Goal: Information Seeking & Learning: Understand process/instructions

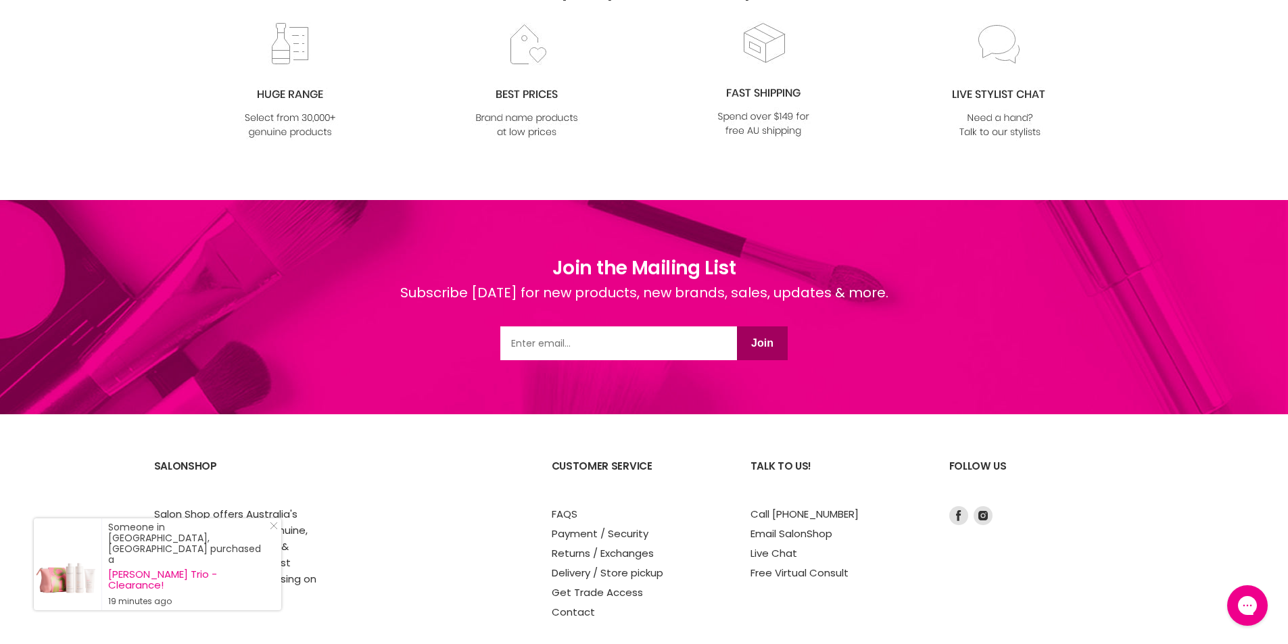
scroll to position [1718, 0]
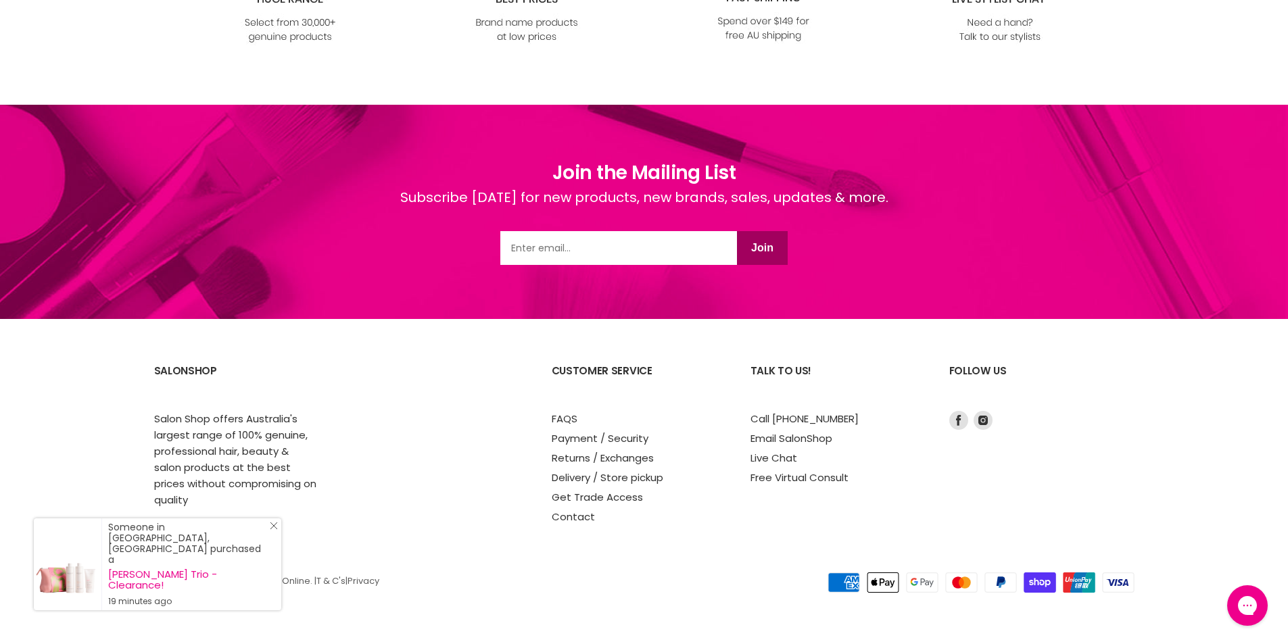
click at [269, 535] on link "Close Icon" at bounding box center [271, 529] width 14 height 14
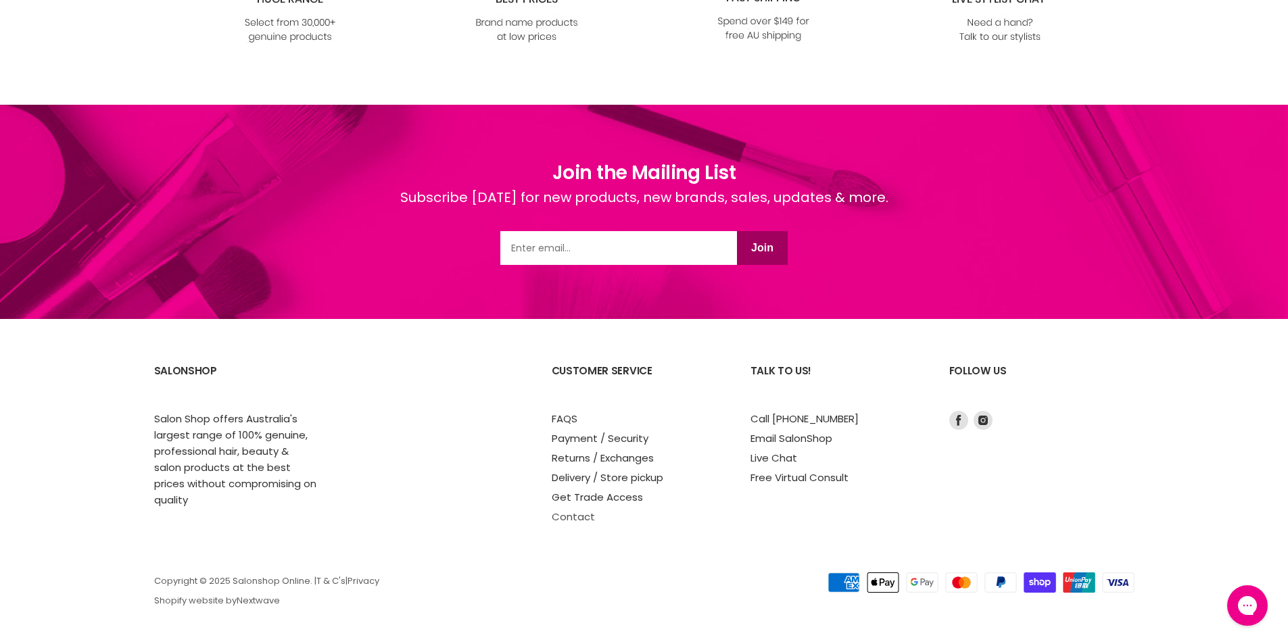
click at [572, 519] on link "Contact" at bounding box center [573, 517] width 43 height 14
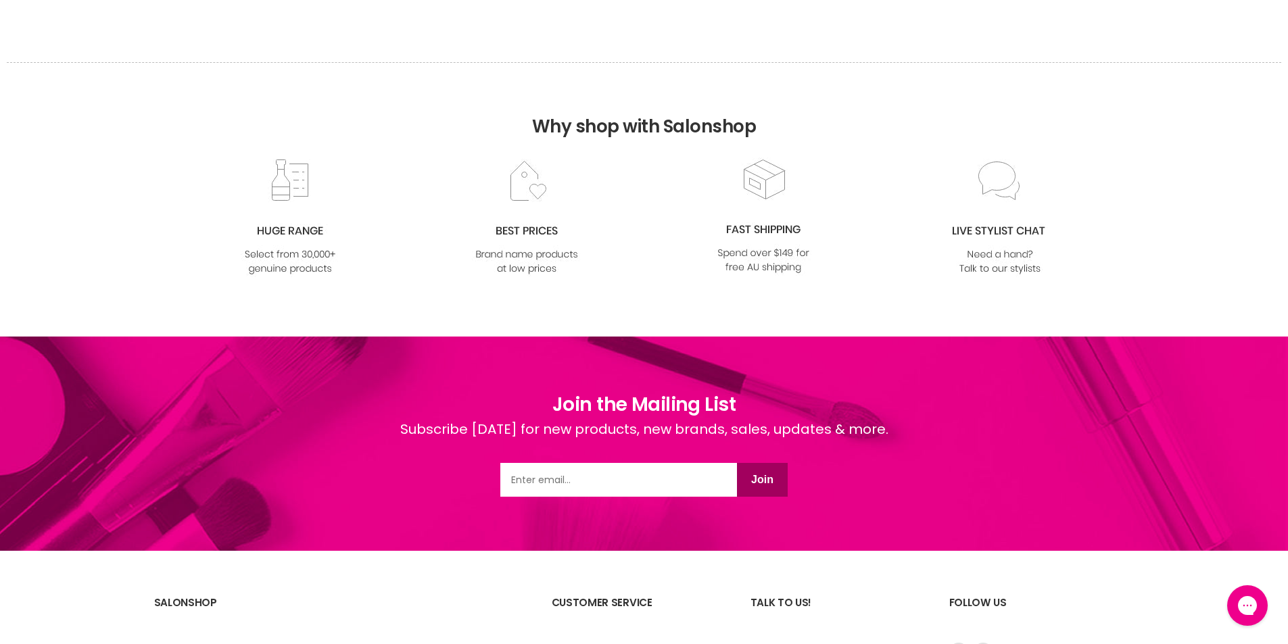
scroll to position [946, 0]
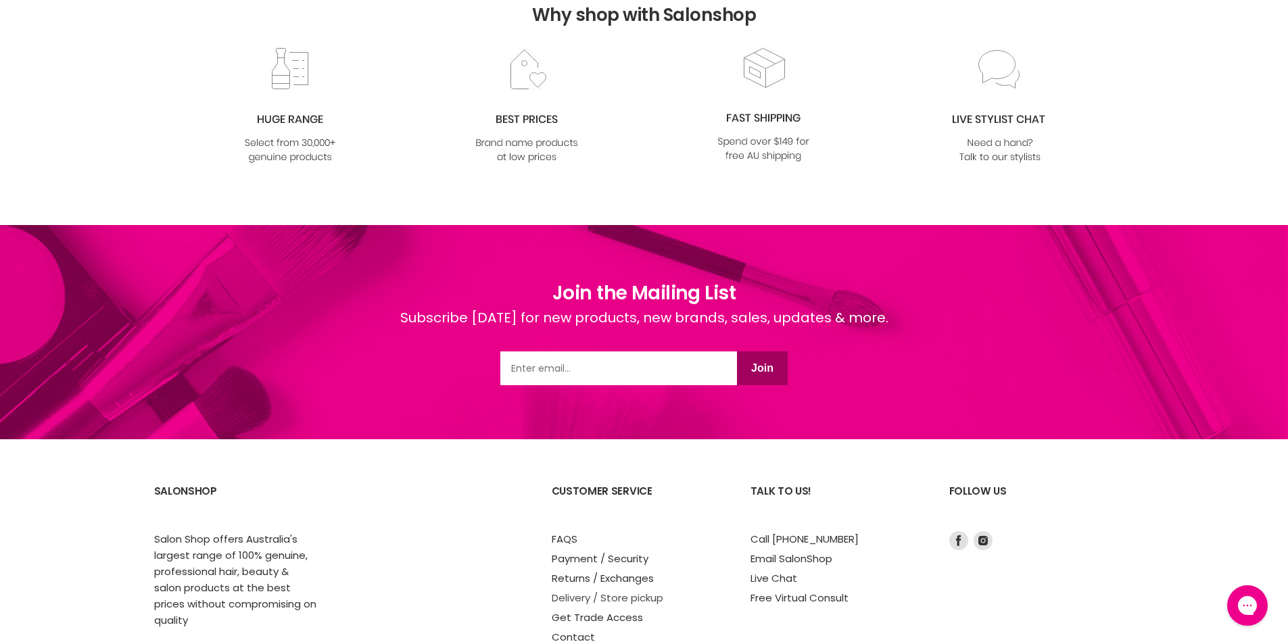
click at [582, 600] on link "Delivery / Store pickup" at bounding box center [608, 598] width 112 height 14
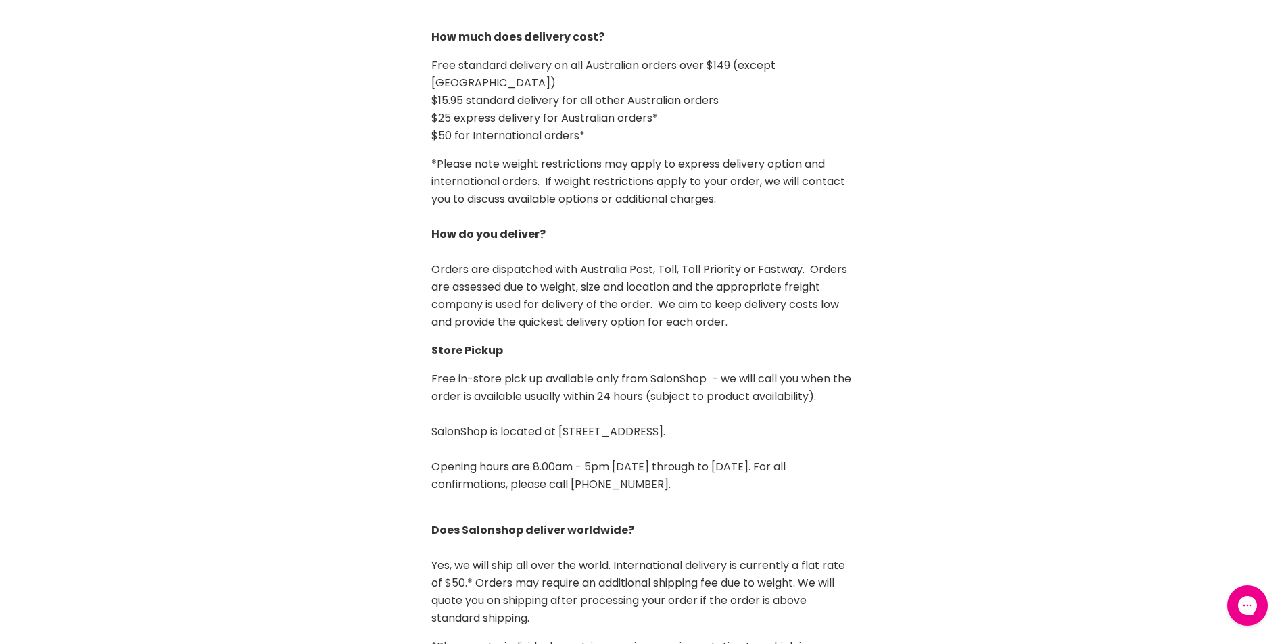
scroll to position [135, 0]
